Goal: Task Accomplishment & Management: Use online tool/utility

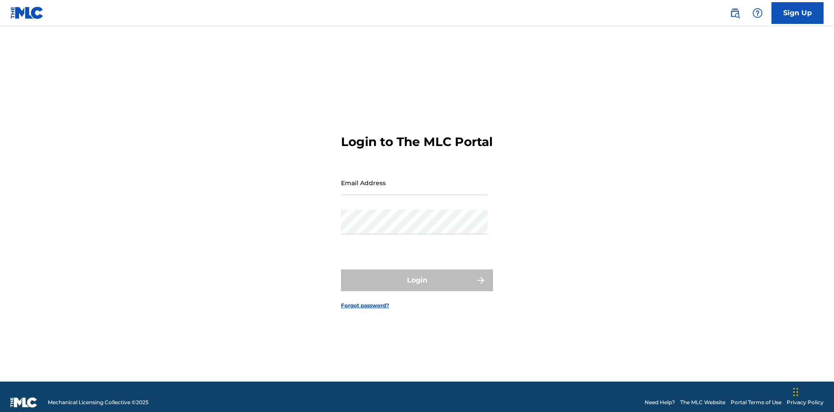
scroll to position [11, 0]
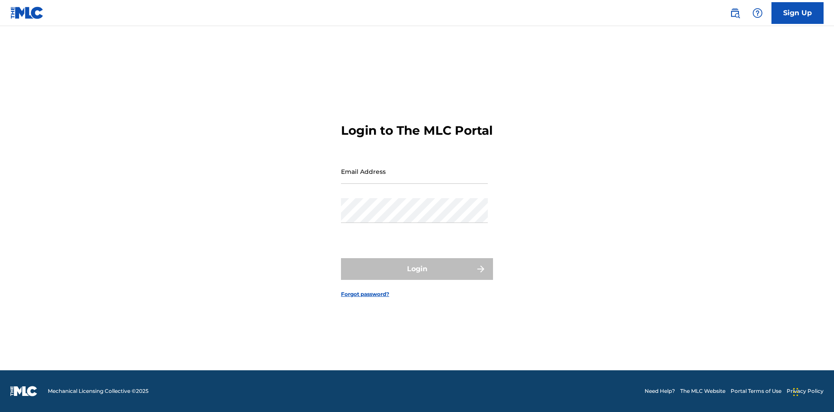
click at [415, 179] on input "Email Address" at bounding box center [414, 171] width 147 height 25
type input "[EMAIL_ADDRESS][DOMAIN_NAME]"
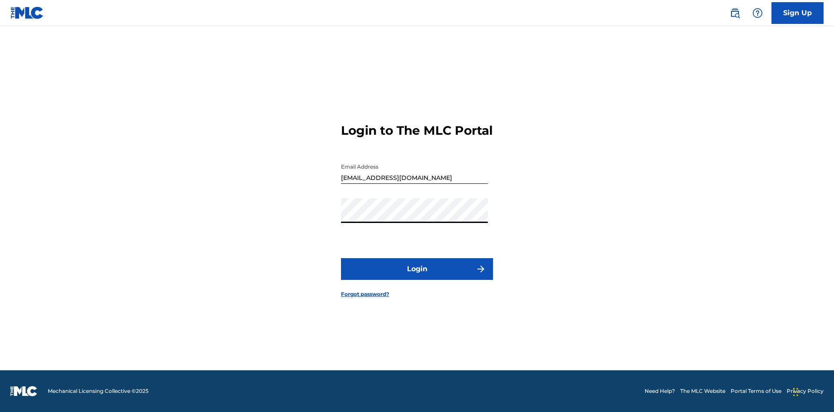
click at [417, 276] on button "Login" at bounding box center [417, 269] width 152 height 22
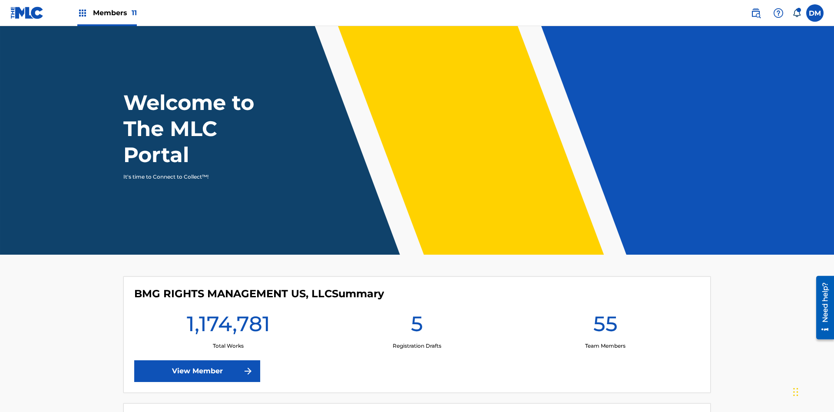
click at [107, 13] on span "Members 11" at bounding box center [115, 13] width 44 height 10
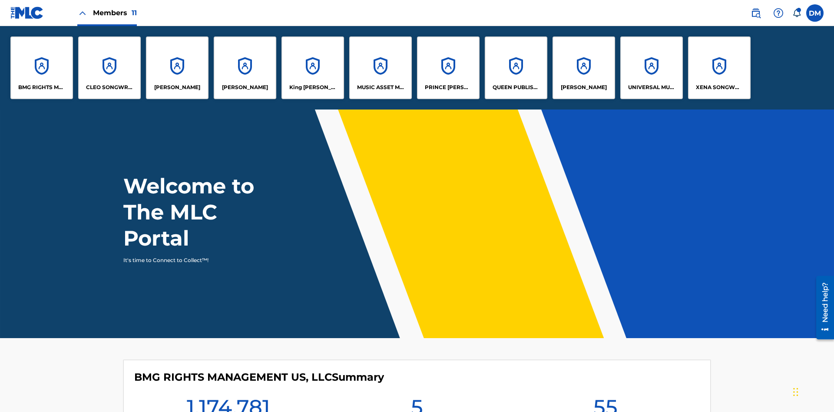
scroll to position [31, 0]
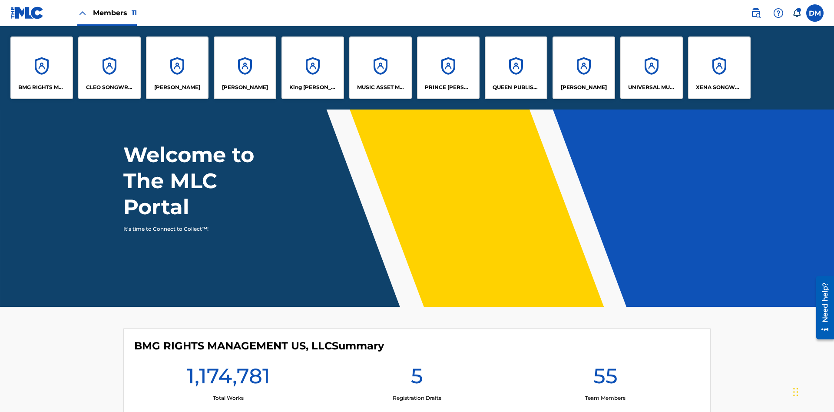
click at [312, 87] on p "King [PERSON_NAME]" at bounding box center [312, 87] width 47 height 8
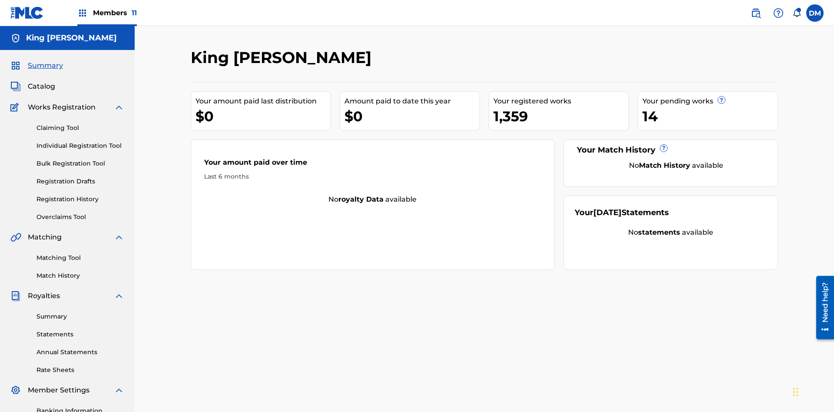
scroll to position [127, 0]
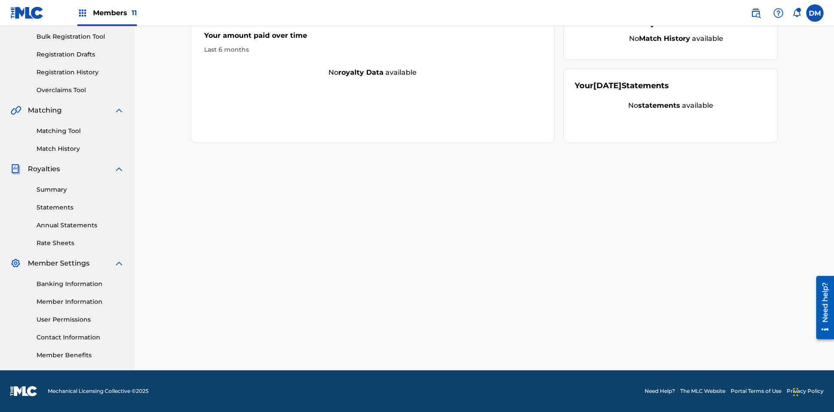
click at [80, 90] on link "Overclaims Tool" at bounding box center [80, 90] width 88 height 9
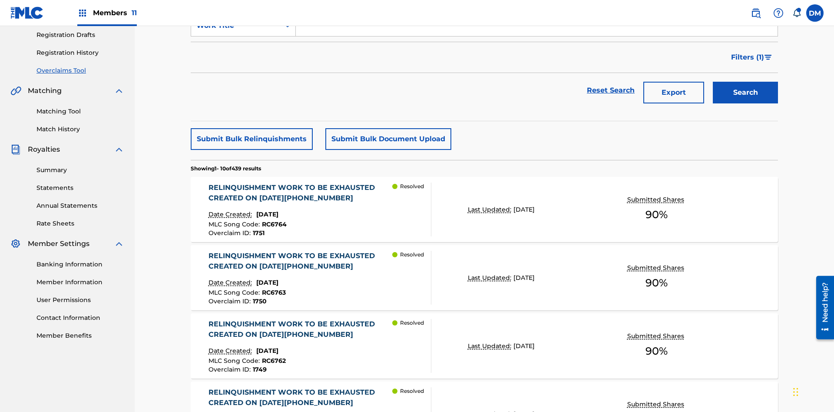
click at [747, 57] on span "Filters ( 1 )" at bounding box center [747, 57] width 33 height 10
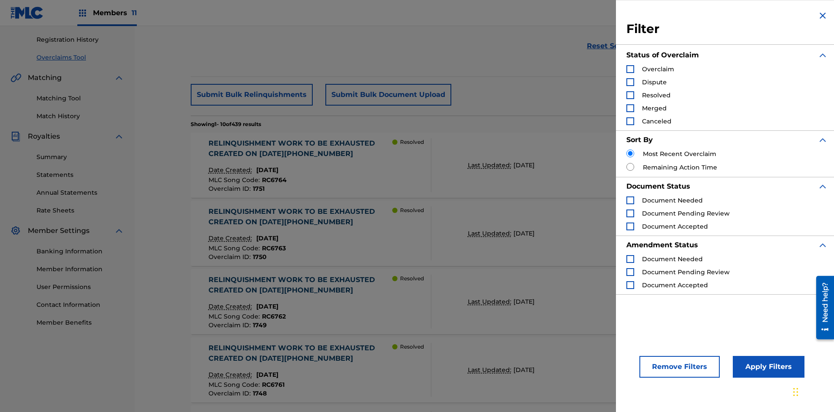
click at [630, 69] on div "Search Form" at bounding box center [631, 69] width 8 height 8
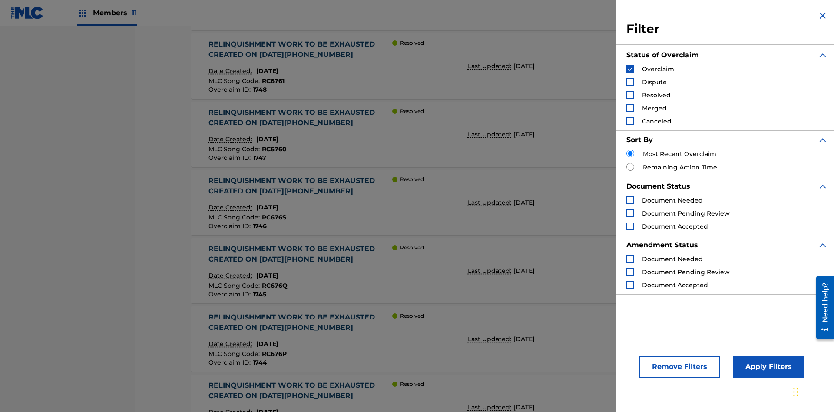
click at [767, 367] on button "Apply Filters" at bounding box center [769, 367] width 72 height 22
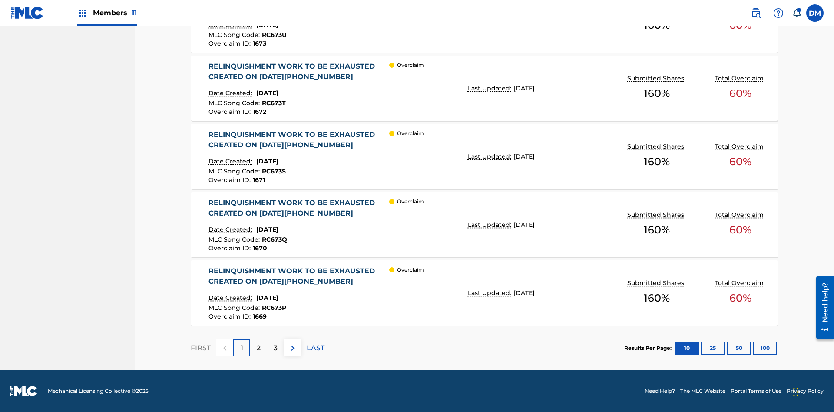
click at [765, 348] on button "100" at bounding box center [765, 348] width 24 height 13
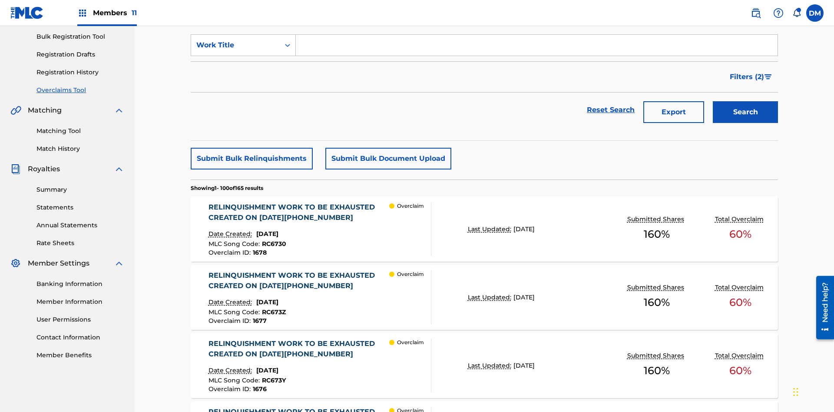
scroll to position [222, 0]
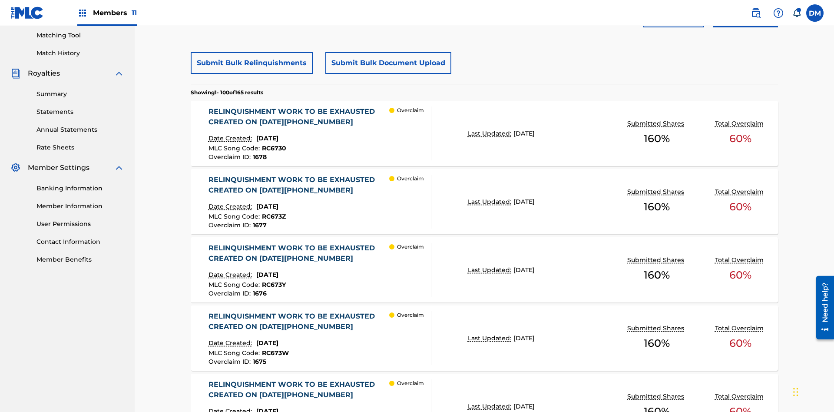
click at [387, 63] on button "Submit Bulk Document Upload" at bounding box center [388, 63] width 126 height 22
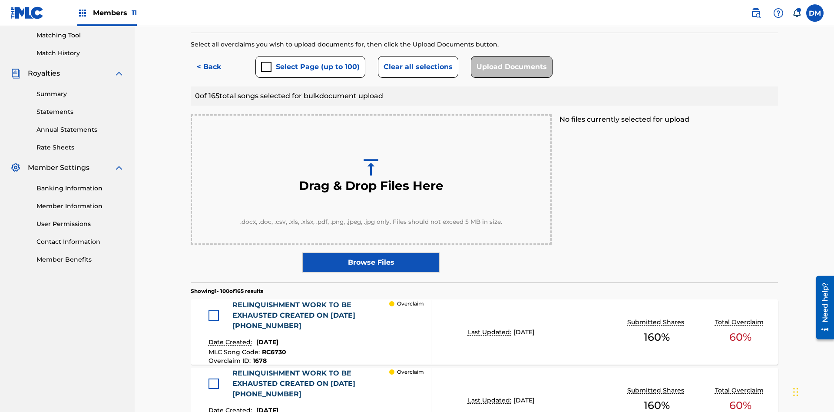
scroll to position [226, 0]
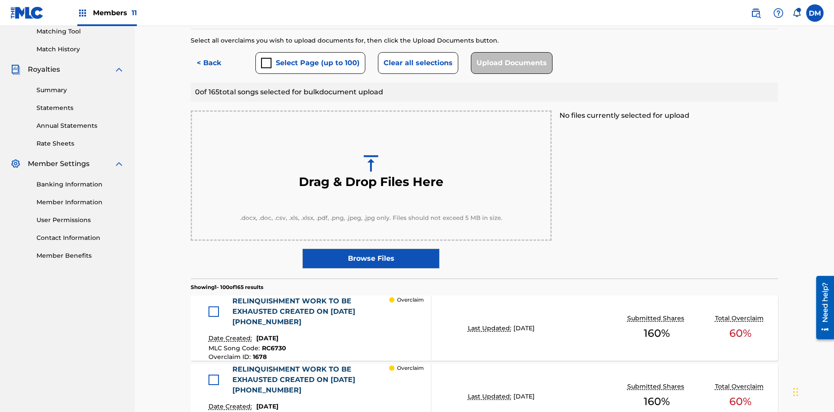
click at [310, 63] on button "Select Page (up to 100)" at bounding box center [310, 63] width 110 height 22
click at [417, 63] on button "Clear all selections" at bounding box center [418, 63] width 80 height 22
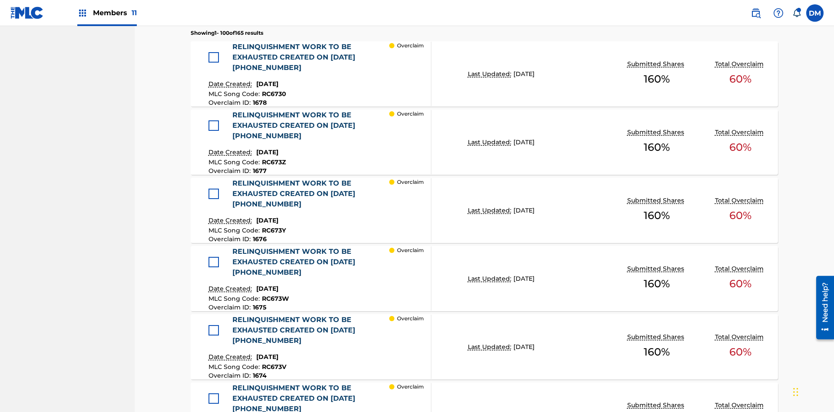
click at [216, 57] on div at bounding box center [214, 57] width 10 height 10
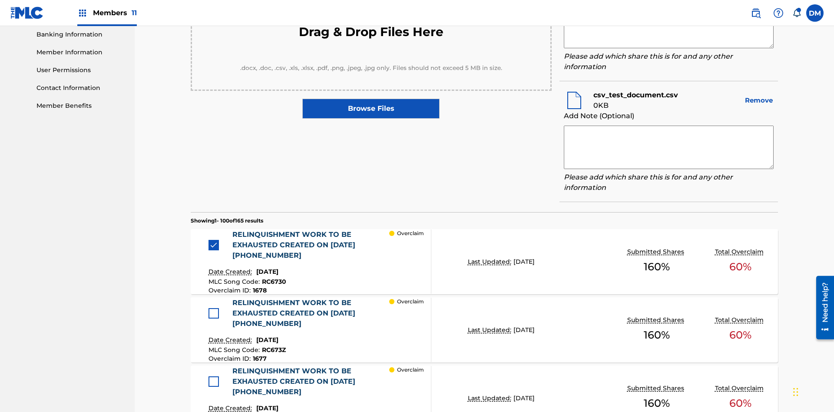
scroll to position [329, 0]
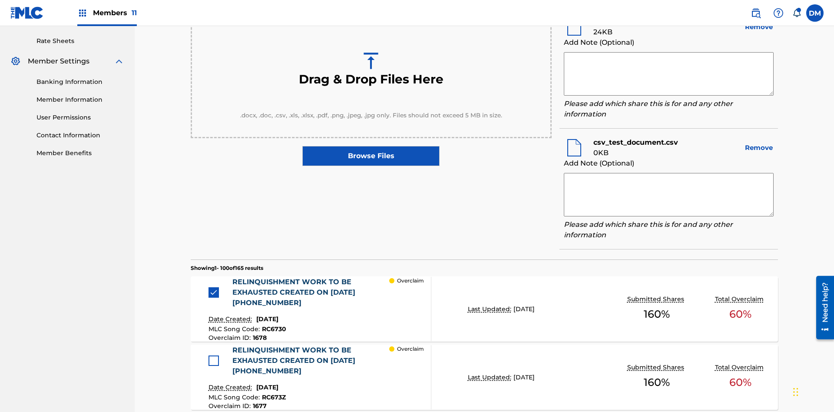
click at [669, 74] on textarea at bounding box center [669, 73] width 210 height 43
type textarea "2025.08.22.05.52.23"
click at [669, 192] on textarea at bounding box center [669, 194] width 210 height 43
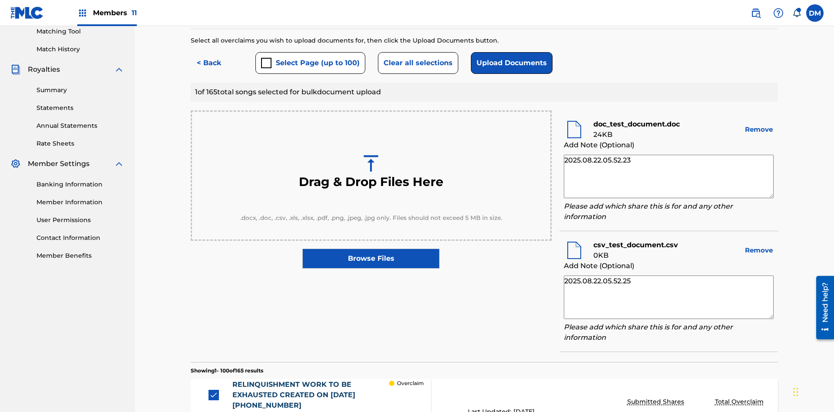
type textarea "2025.08.22.05.52.25"
click at [510, 63] on button "Upload Documents" at bounding box center [512, 63] width 82 height 22
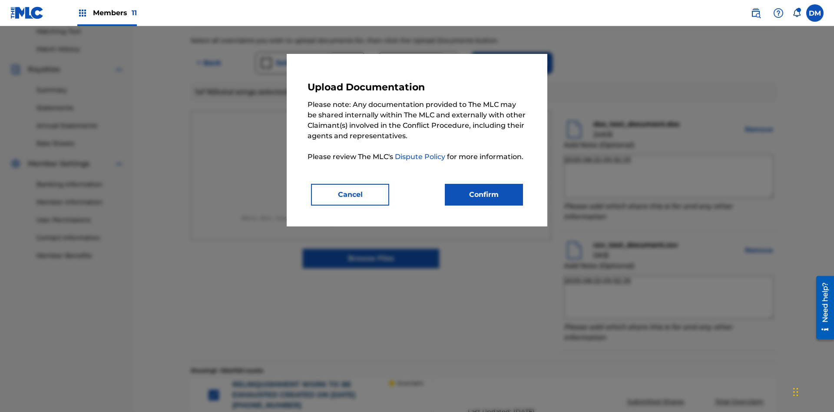
scroll to position [358, 0]
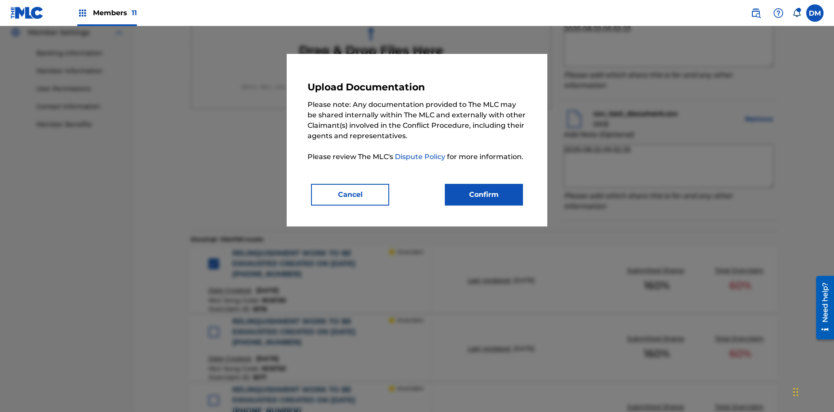
click at [484, 194] on button "Confirm" at bounding box center [484, 195] width 78 height 22
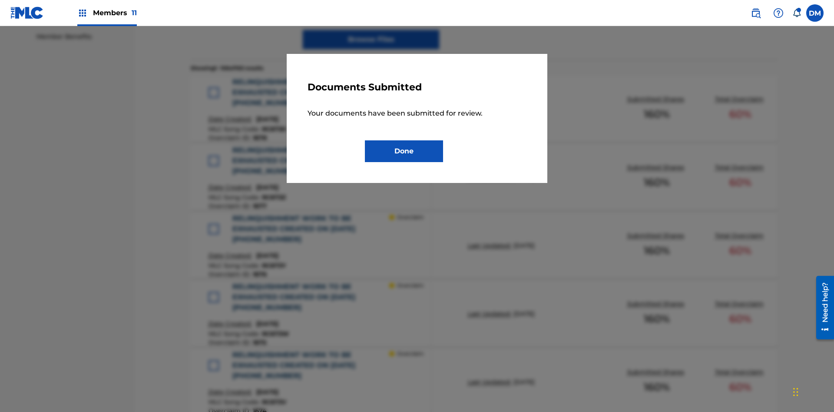
click at [404, 151] on button "Done" at bounding box center [404, 151] width 78 height 22
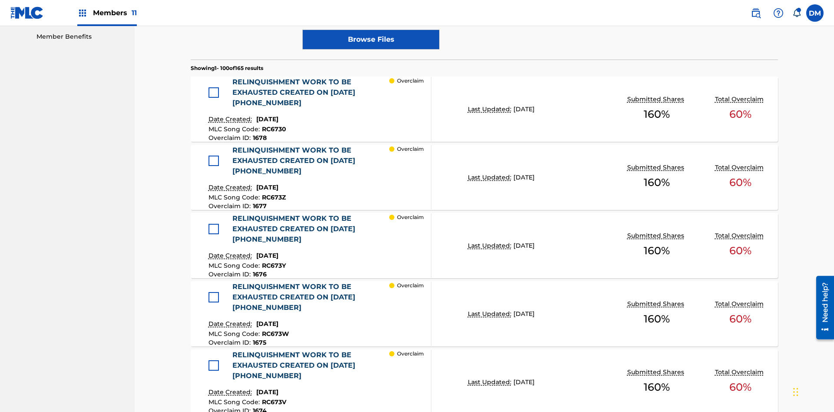
scroll to position [226, 0]
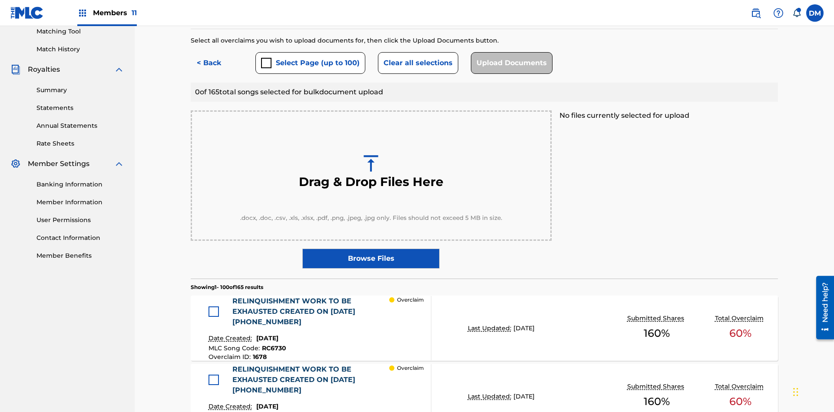
click at [217, 63] on button "< Back" at bounding box center [217, 63] width 52 height 22
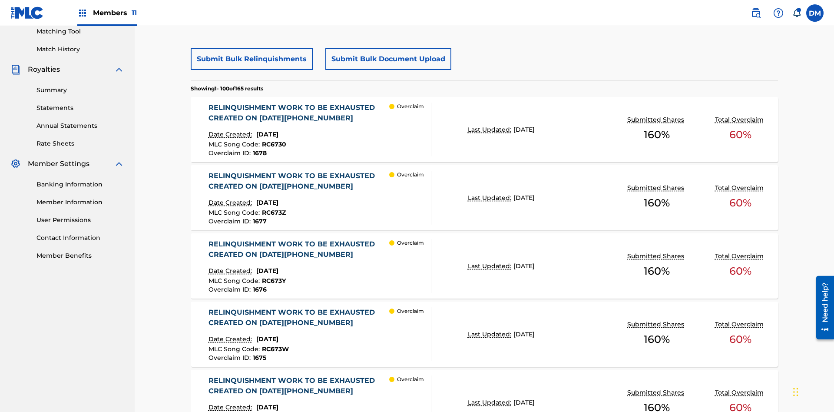
scroll to position [271, 0]
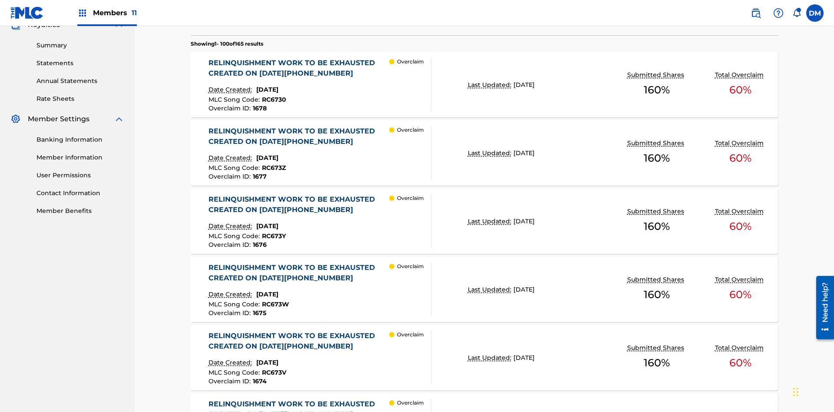
click at [484, 85] on p "Last Updated:" at bounding box center [491, 84] width 46 height 9
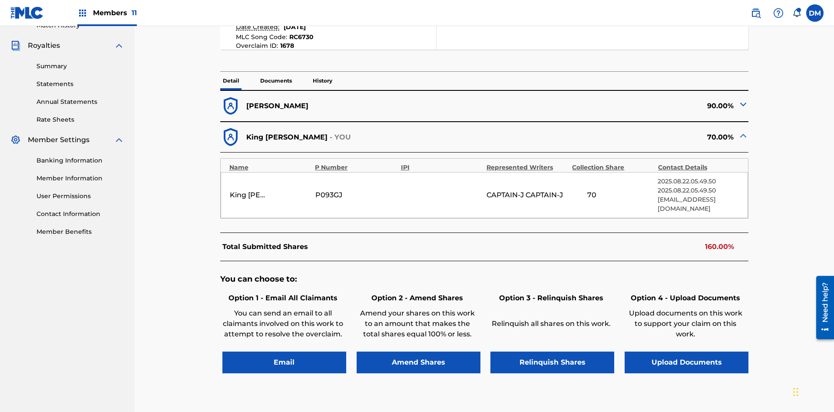
click at [275, 72] on p "Documents" at bounding box center [276, 81] width 37 height 18
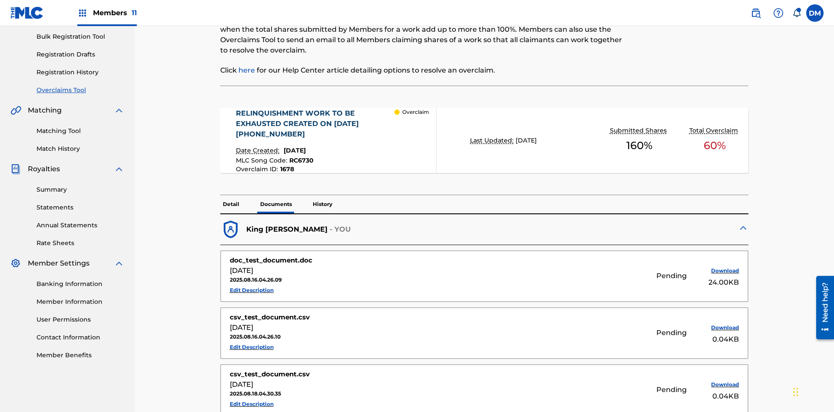
scroll to position [250, 0]
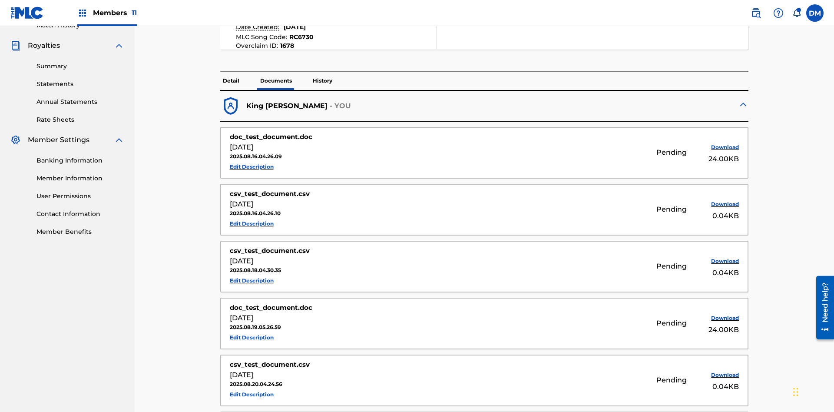
click at [322, 72] on p "History" at bounding box center [322, 81] width 25 height 18
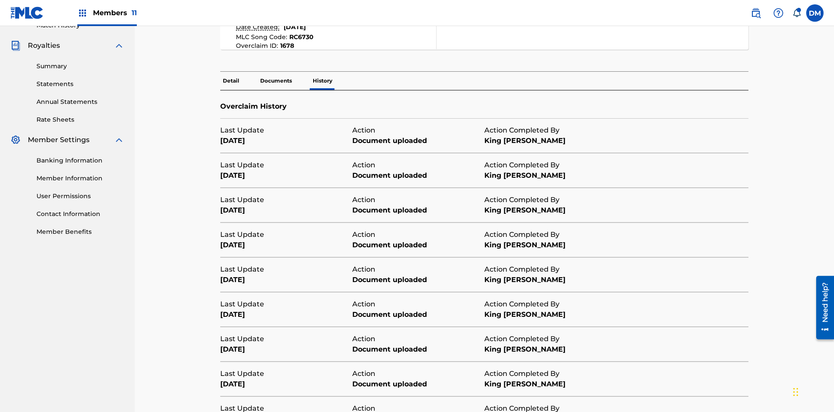
scroll to position [314, 0]
